Goal: Communication & Community: Answer question/provide support

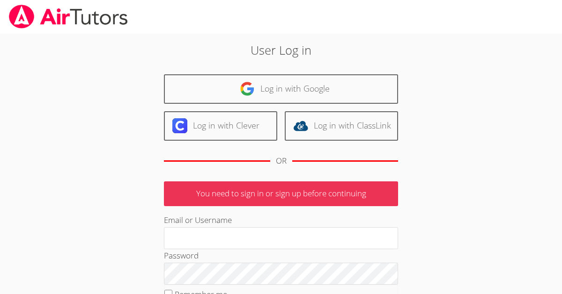
click at [303, 89] on link "Log in with Google" at bounding box center [281, 88] width 234 height 29
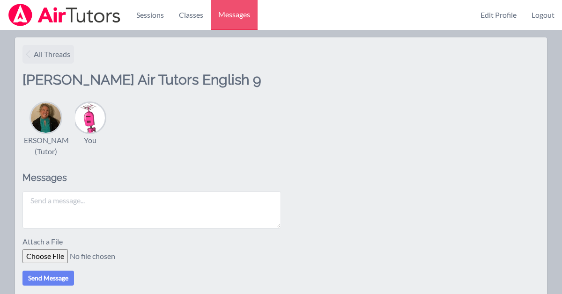
click at [32, 54] on icon at bounding box center [27, 54] width 11 height 11
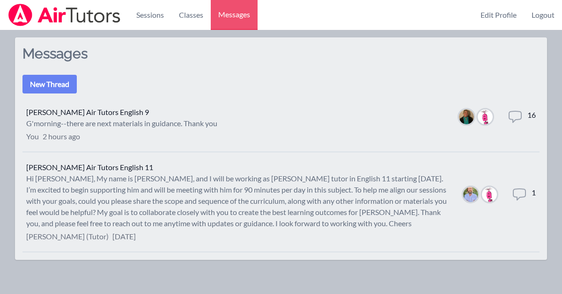
click at [519, 193] on icon at bounding box center [519, 194] width 15 height 15
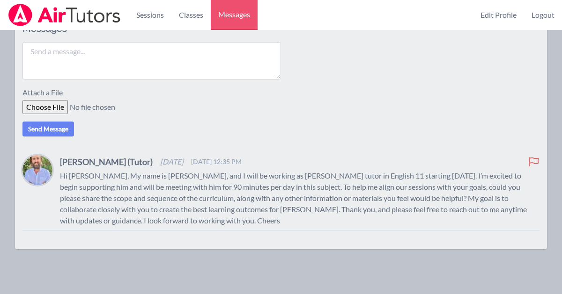
scroll to position [158, 0]
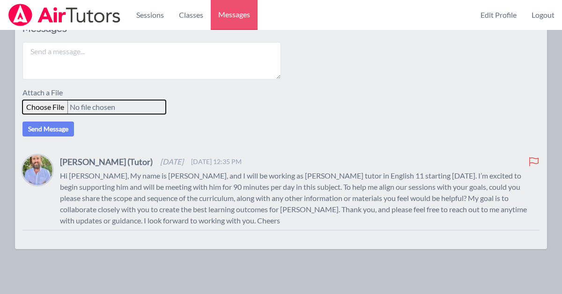
click at [44, 110] on div "Attach a File" at bounding box center [280, 100] width 517 height 27
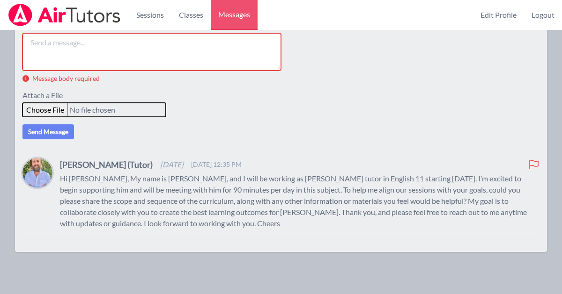
click at [56, 117] on input "file" at bounding box center [93, 110] width 143 height 14
click at [74, 45] on textarea at bounding box center [151, 51] width 258 height 37
click at [44, 117] on input "file" at bounding box center [93, 110] width 143 height 14
click at [49, 117] on input "file" at bounding box center [93, 110] width 143 height 14
click at [48, 117] on input "file" at bounding box center [93, 110] width 143 height 14
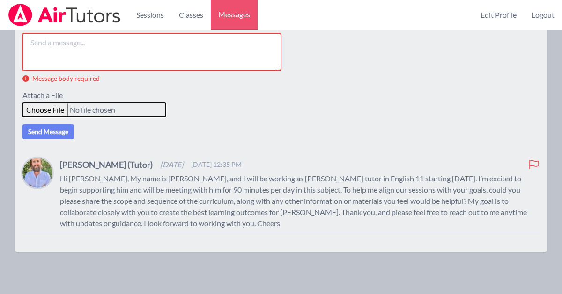
type input "C:\fakepath\Eng 11 Course Syllabus 2025.pdf"
click at [106, 60] on textarea at bounding box center [151, 51] width 258 height 37
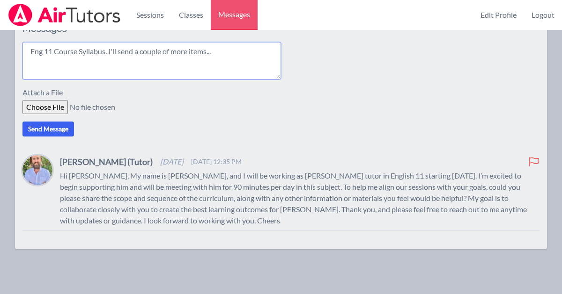
type textarea "Eng 11 Course Syllabus. I'll send a couple of more items..."
click at [45, 132] on button "Send Message" at bounding box center [47, 129] width 51 height 15
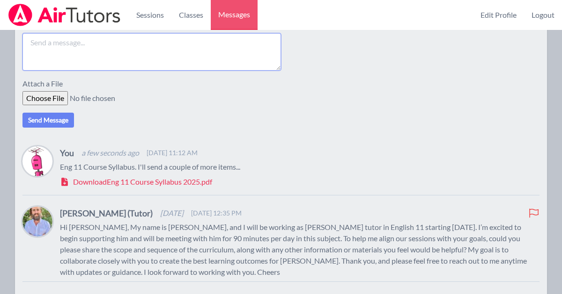
click at [55, 57] on textarea at bounding box center [151, 51] width 258 height 37
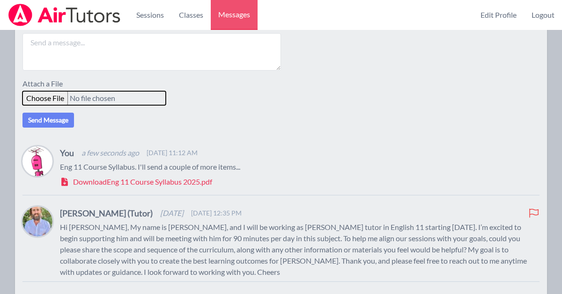
click at [47, 105] on div "Attach a File" at bounding box center [280, 91] width 517 height 27
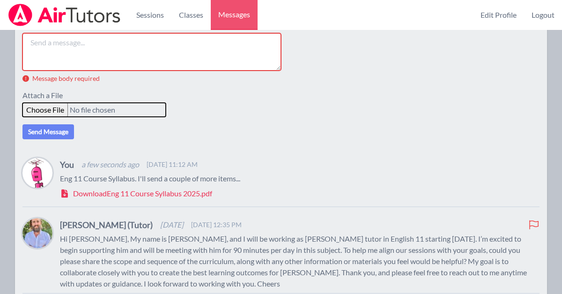
click at [47, 117] on input "file" at bounding box center [93, 110] width 143 height 14
type input "C:\fakepath\Eng 11 Calendar [DATE]-[DATE].pdf"
click at [117, 60] on textarea at bounding box center [151, 51] width 258 height 37
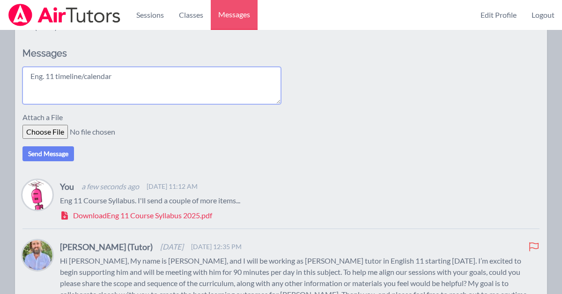
scroll to position [126, 0]
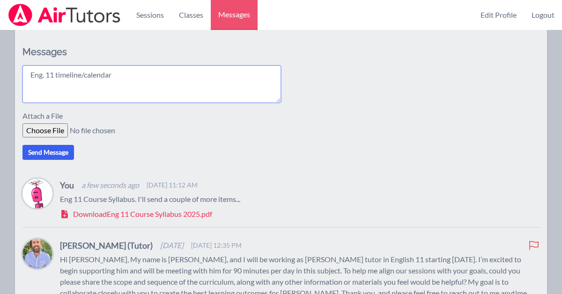
type textarea "Eng. 11 timeline/calendar"
click at [55, 160] on button "Send Message" at bounding box center [47, 152] width 51 height 15
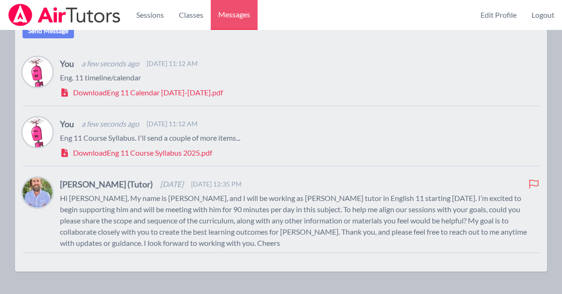
scroll to position [248, 0]
click at [146, 22] on link "Sessions" at bounding box center [150, 15] width 43 height 30
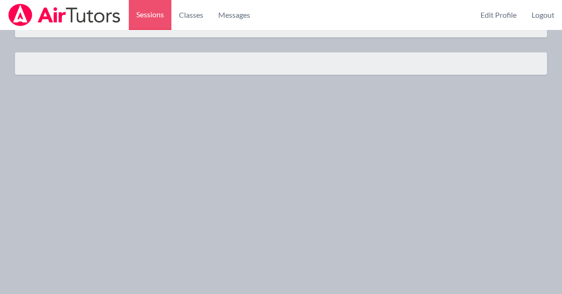
scroll to position [29, 0]
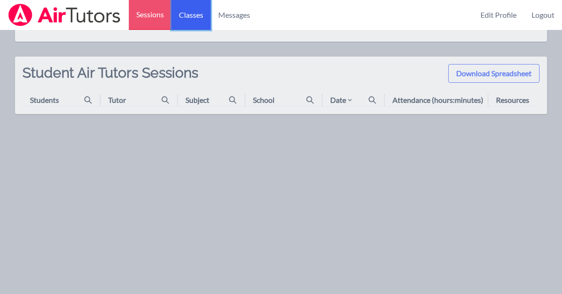
click at [182, 18] on link "Classes" at bounding box center [190, 15] width 39 height 30
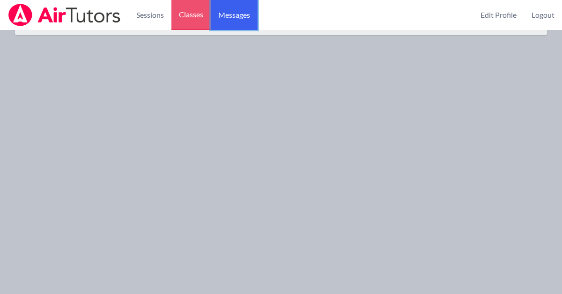
click at [237, 17] on span "Messages" at bounding box center [234, 14] width 32 height 11
